Goal: Use online tool/utility: Utilize a website feature to perform a specific function

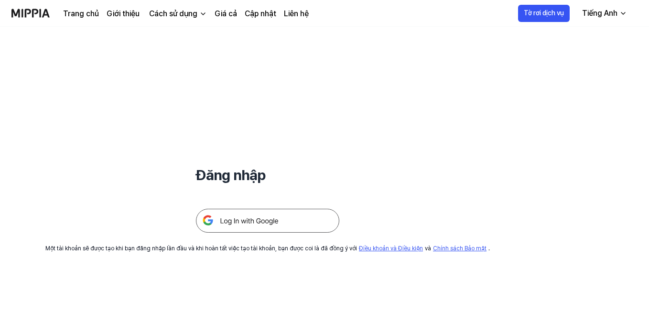
click at [266, 226] on img at bounding box center [267, 221] width 143 height 24
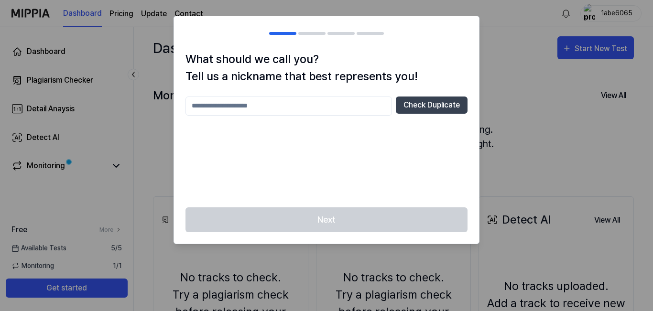
click at [336, 103] on input "text" at bounding box center [289, 106] width 207 height 19
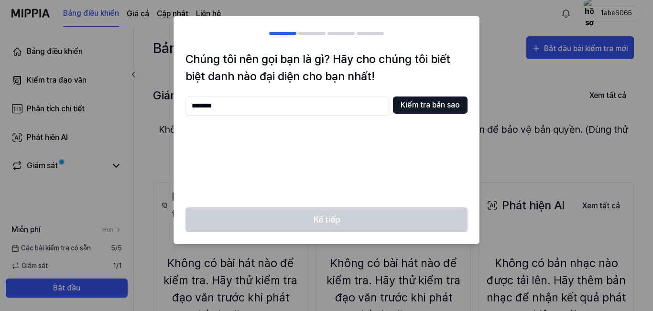
type input "********"
click at [460, 104] on button "Kiểm tra bản sao" at bounding box center [430, 105] width 75 height 17
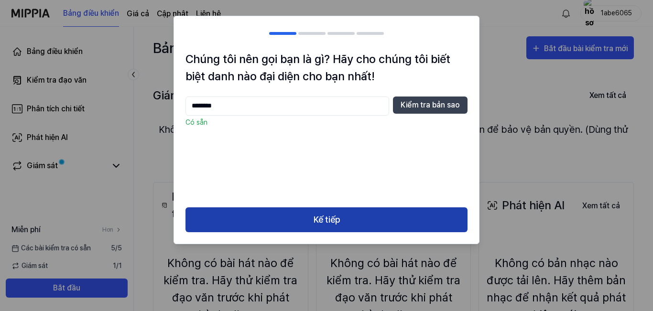
click at [324, 221] on font "Kế tiếp" at bounding box center [327, 220] width 26 height 10
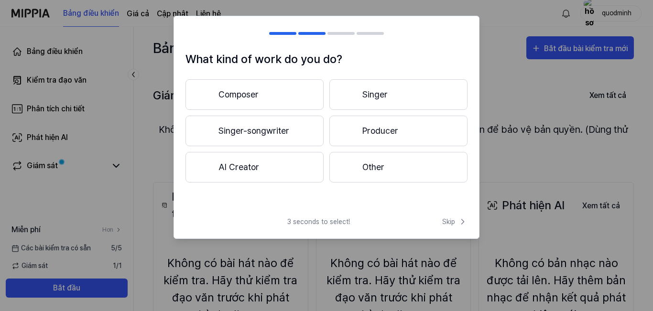
click at [375, 102] on button "Singer" at bounding box center [398, 94] width 138 height 31
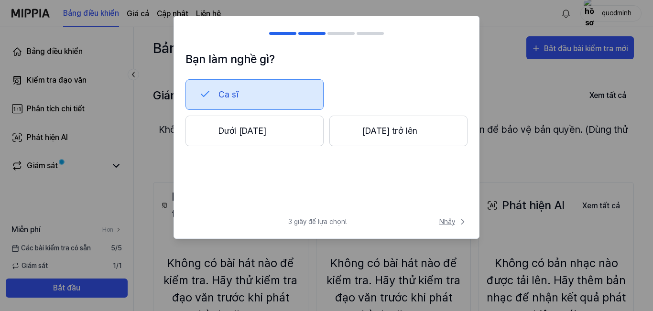
click at [458, 224] on icon at bounding box center [463, 222] width 10 height 10
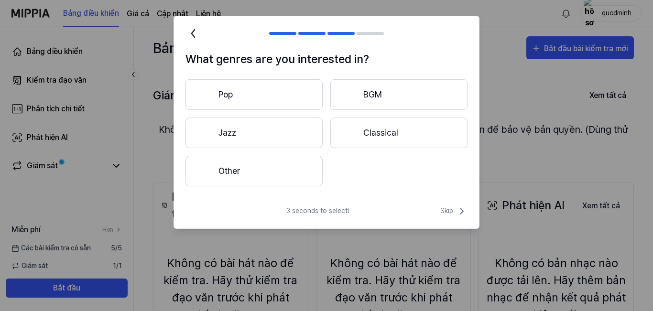
click at [256, 103] on button "Pop" at bounding box center [254, 94] width 137 height 31
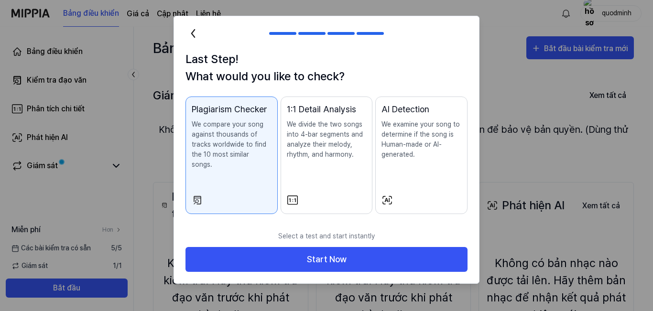
click at [191, 33] on icon at bounding box center [193, 33] width 15 height 15
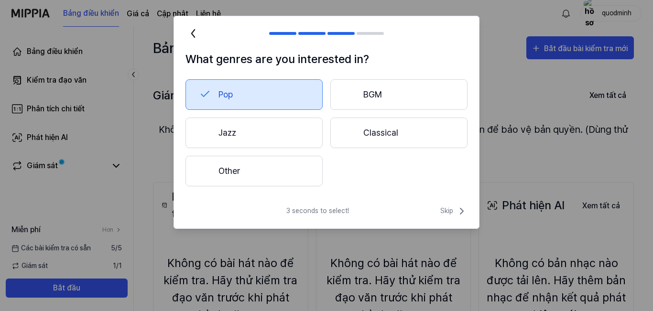
click at [191, 35] on icon at bounding box center [193, 33] width 15 height 15
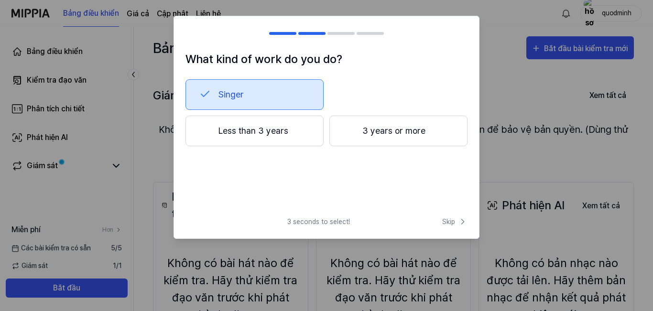
click at [245, 95] on button "Singer" at bounding box center [255, 94] width 138 height 31
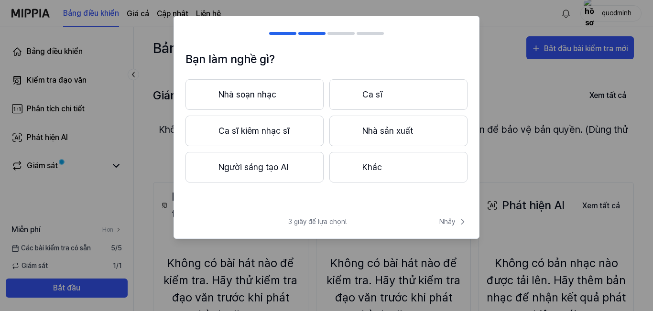
click at [395, 135] on font "Nhà sản xuất" at bounding box center [387, 131] width 51 height 10
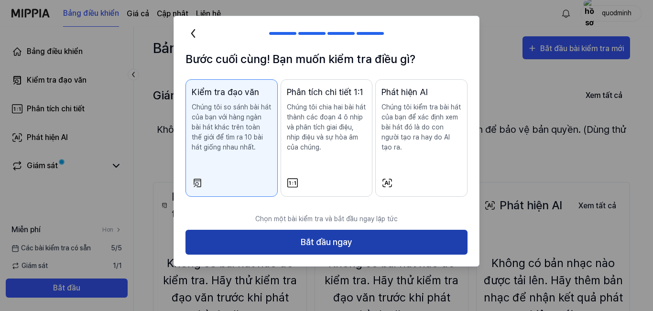
click at [315, 237] on font "Bắt đầu ngay" at bounding box center [327, 243] width 52 height 14
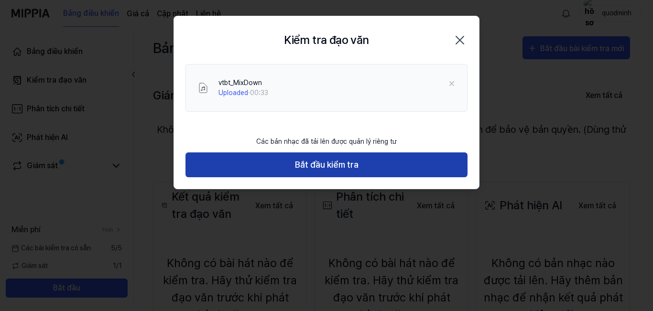
click at [309, 170] on font "Bắt đầu kiểm tra" at bounding box center [327, 165] width 64 height 14
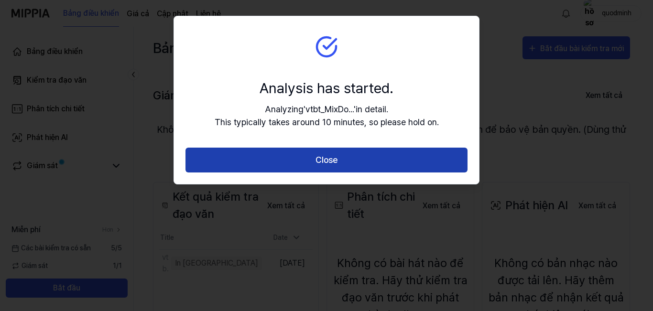
click at [330, 156] on button "Close" at bounding box center [327, 160] width 282 height 25
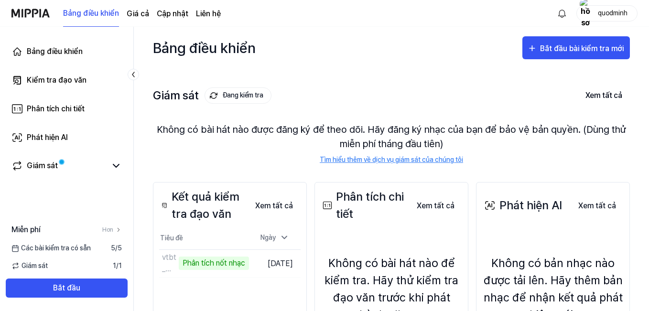
scroll to position [48, 0]
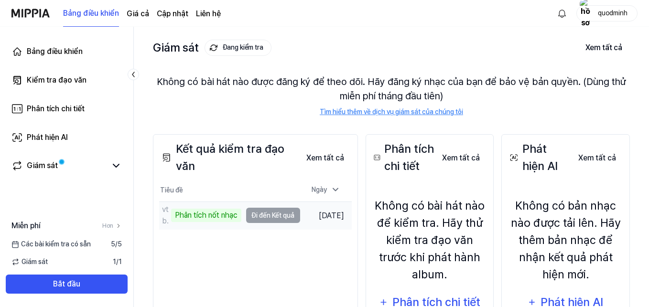
click at [252, 217] on td "vtbt_MixDown Phân tích nốt nhạc Đi đến Kết quả" at bounding box center [229, 215] width 141 height 27
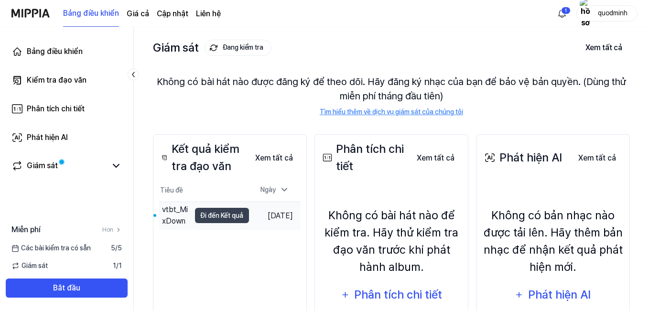
click at [268, 220] on font "Ngày 29 tháng 8 năm 2025" at bounding box center [280, 215] width 25 height 9
click at [209, 220] on font "Đi đến Kết quả" at bounding box center [222, 215] width 43 height 11
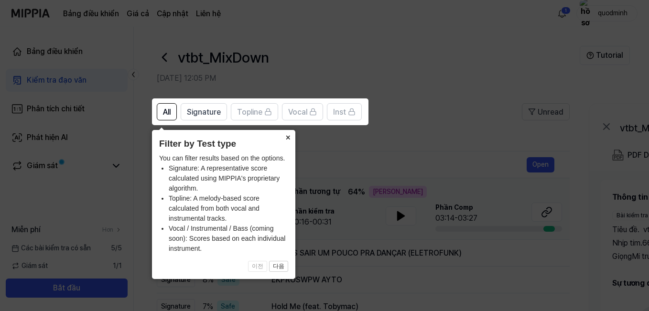
click at [288, 137] on button "×" at bounding box center [287, 136] width 15 height 13
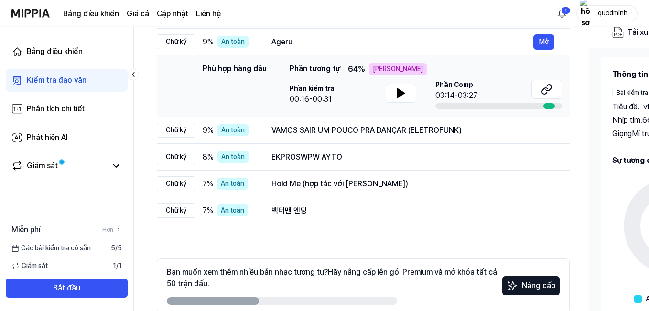
scroll to position [75, 0]
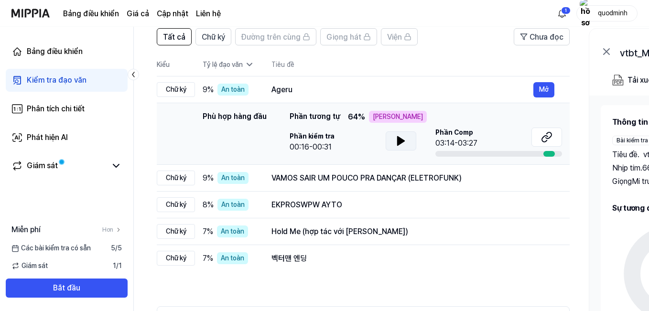
click at [399, 144] on icon at bounding box center [401, 141] width 7 height 9
click at [404, 143] on icon at bounding box center [403, 141] width 2 height 8
click at [404, 143] on icon at bounding box center [400, 140] width 11 height 11
click at [405, 142] on icon at bounding box center [400, 140] width 11 height 11
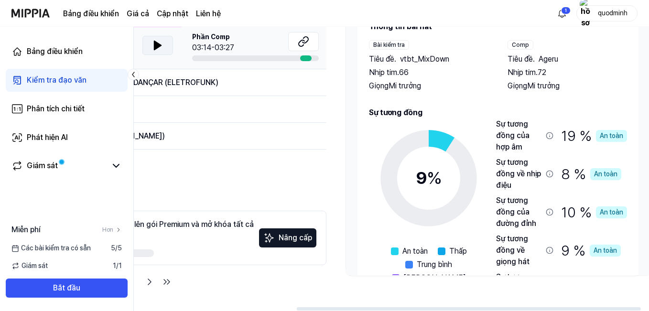
scroll to position [0, 0]
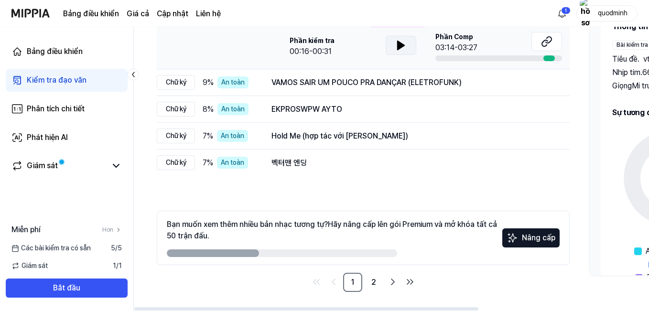
drag, startPoint x: 370, startPoint y: 309, endPoint x: 223, endPoint y: 241, distance: 162.2
click at [218, 307] on div at bounding box center [306, 308] width 344 height 3
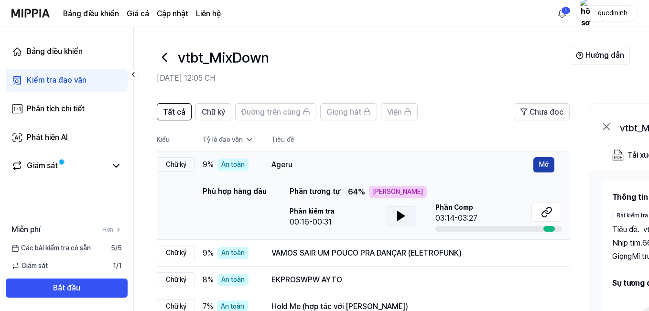
click at [547, 164] on font "Mở" at bounding box center [544, 165] width 10 height 8
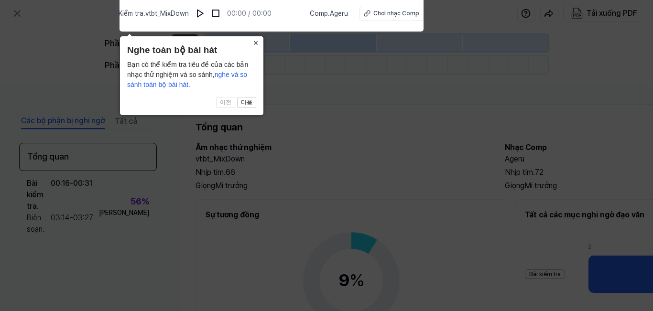
click at [252, 40] on button "×" at bounding box center [255, 42] width 15 height 13
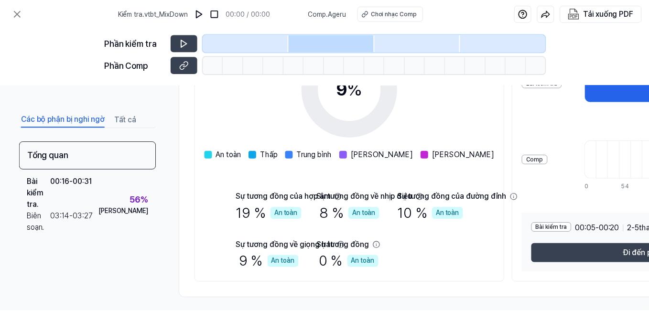
scroll to position [201, 0]
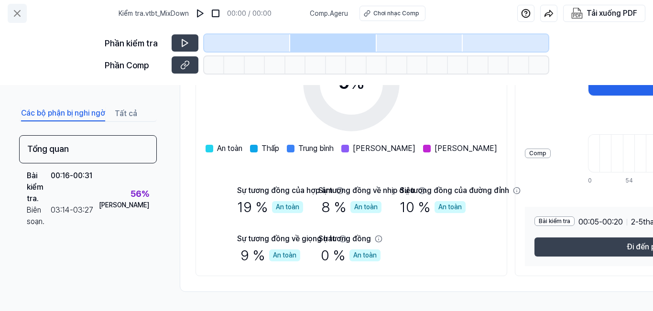
click at [18, 14] on icon at bounding box center [17, 14] width 6 height 6
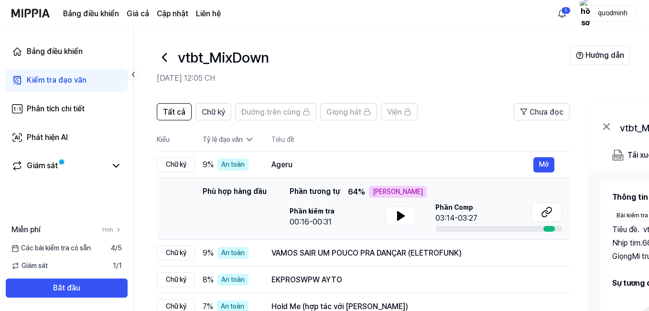
scroll to position [48, 0]
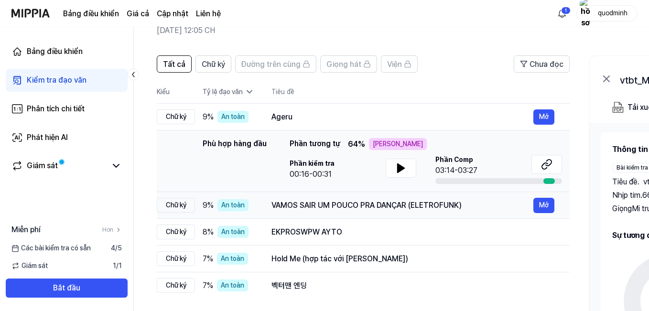
click at [309, 207] on font "VAMOS SAIR UM POUCO PRA DANÇAR (ELETROFUNK)" at bounding box center [367, 205] width 190 height 9
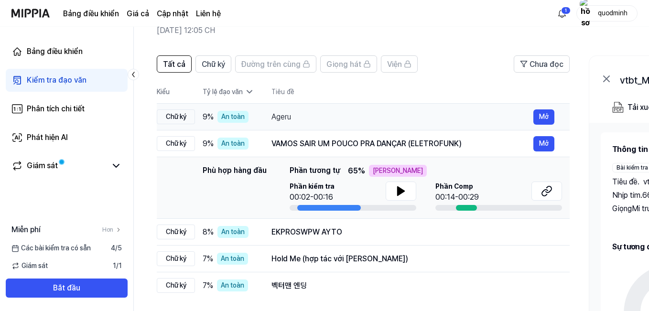
click at [293, 119] on div "Ageru" at bounding box center [403, 116] width 262 height 11
